Goal: Task Accomplishment & Management: Complete application form

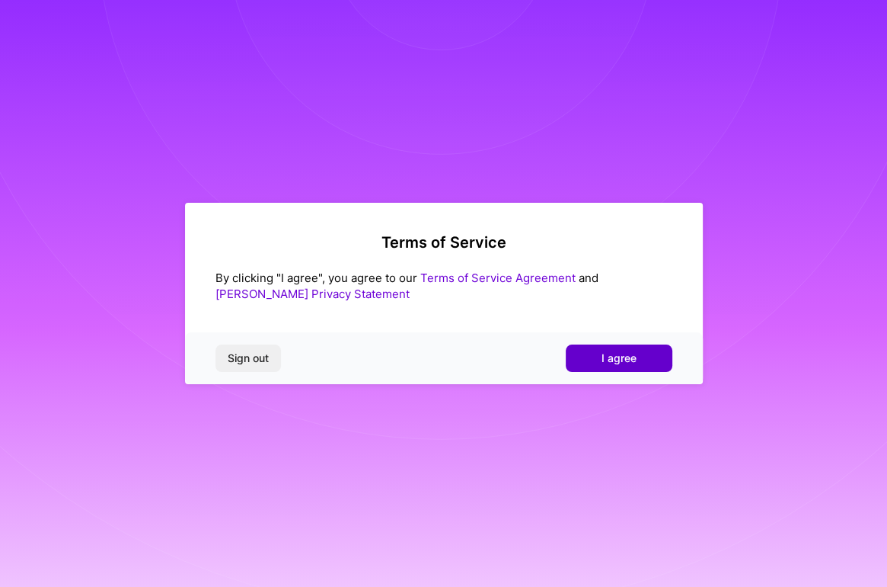
click at [633, 367] on button "I agree" at bounding box center [619, 357] width 107 height 27
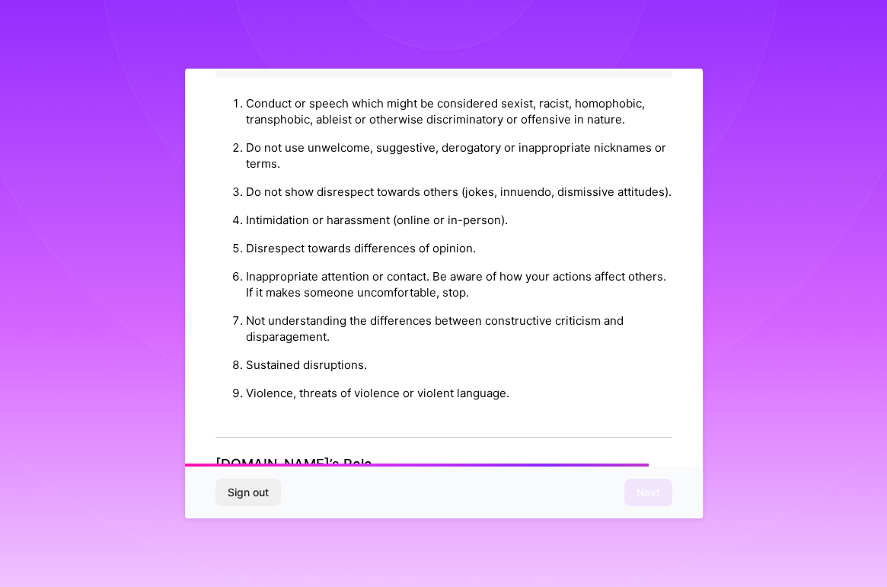
scroll to position [1629, 0]
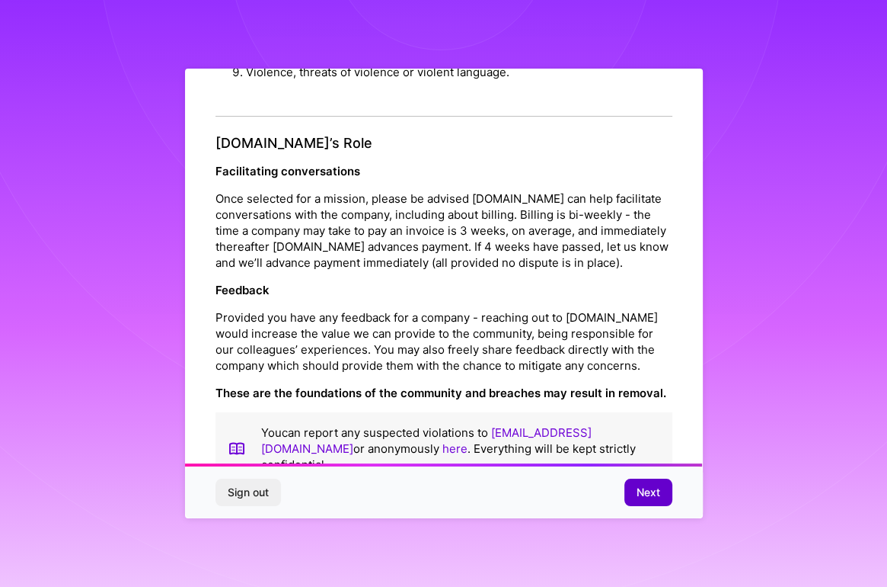
click at [654, 489] on span "Next" at bounding box center [649, 491] width 24 height 15
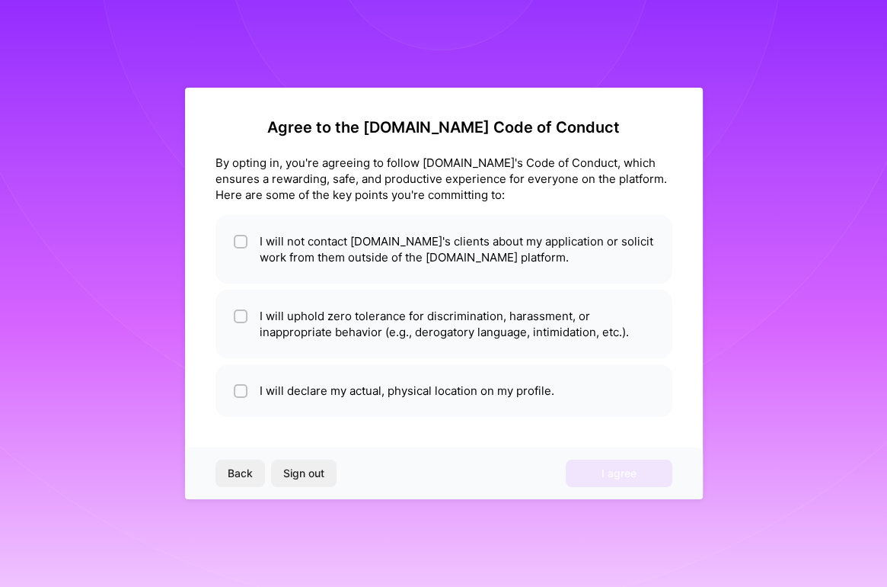
scroll to position [0, 0]
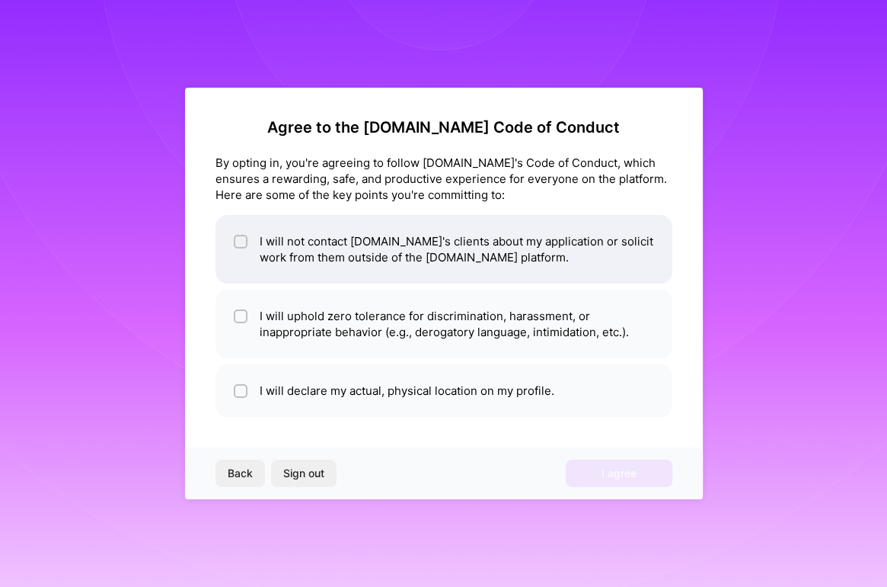
click at [238, 250] on span at bounding box center [241, 249] width 14 height 32
checkbox input "true"
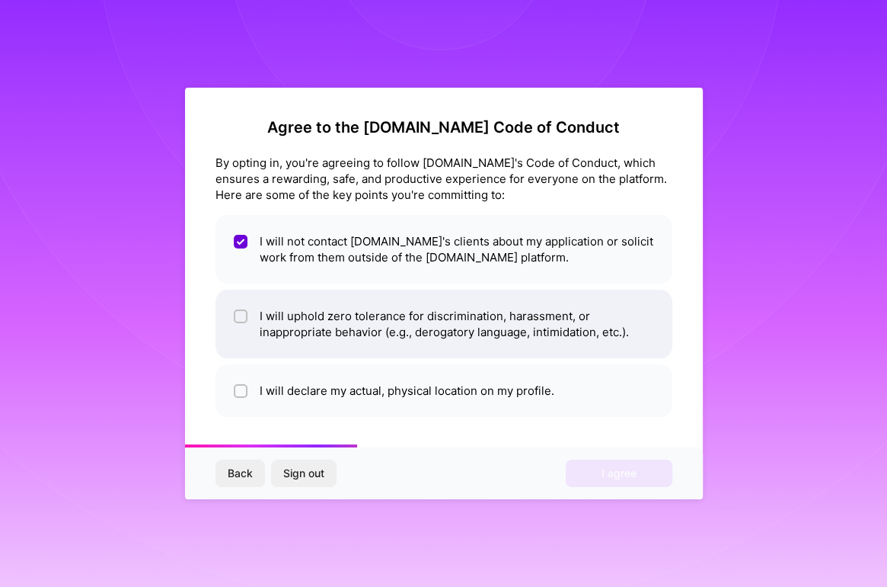
click at [238, 323] on div at bounding box center [241, 316] width 14 height 14
checkbox input "true"
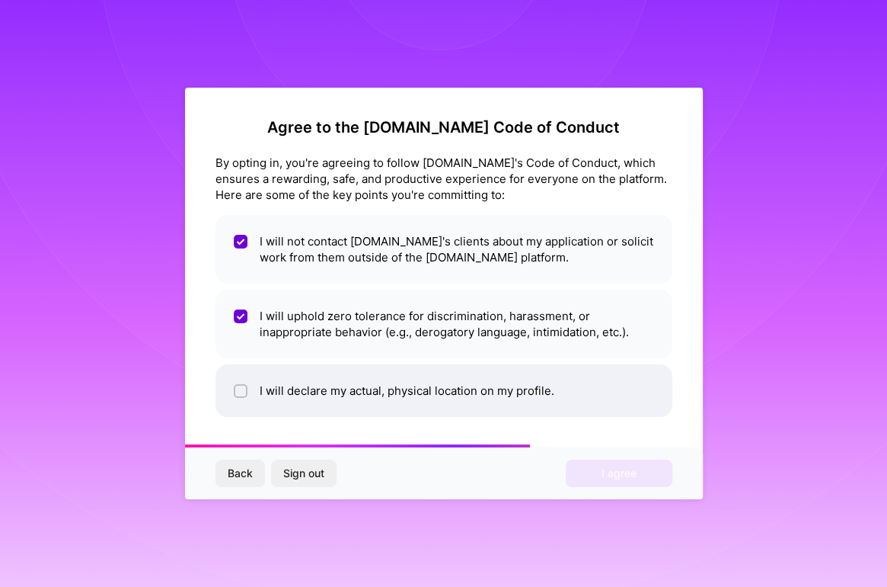
click at [248, 391] on li "I will declare my actual, physical location on my profile." at bounding box center [444, 390] width 457 height 53
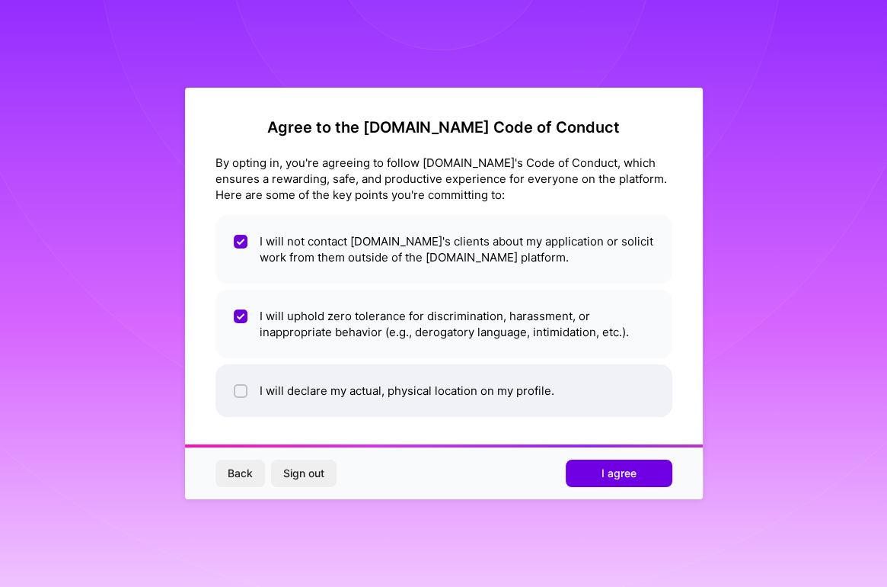
checkbox input "true"
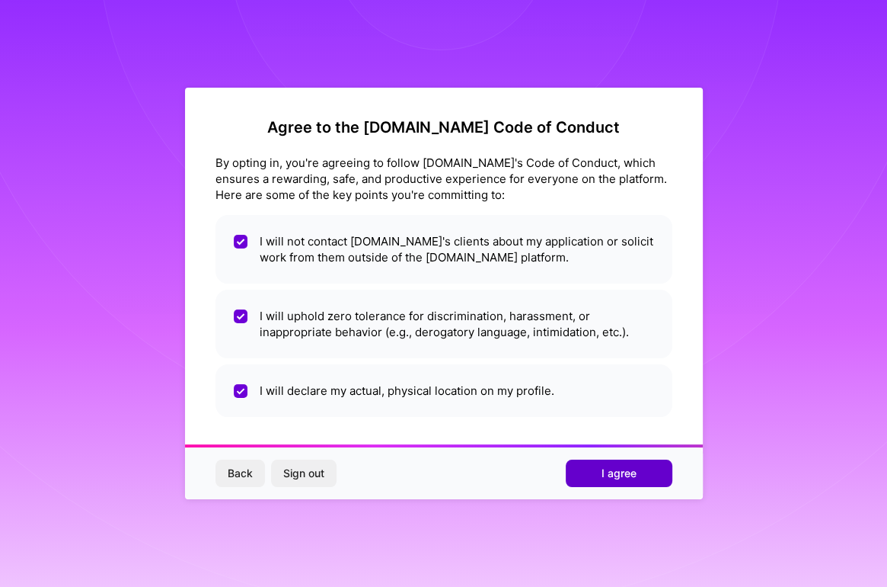
click at [599, 464] on button "I agree" at bounding box center [619, 472] width 107 height 27
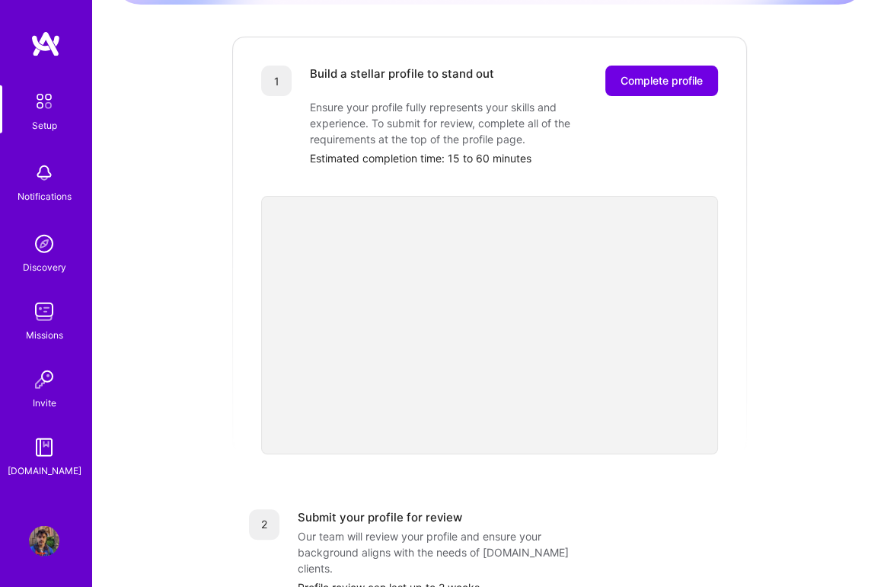
scroll to position [166, 0]
